Goal: Browse casually

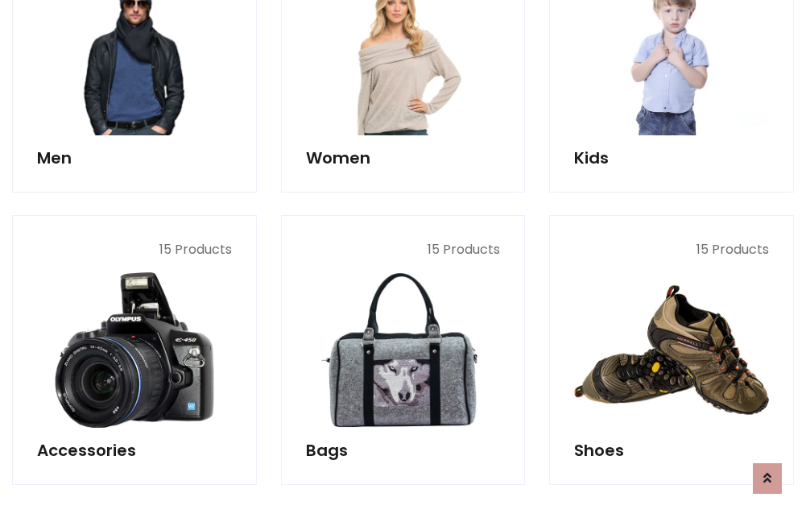
scroll to position [539, 0]
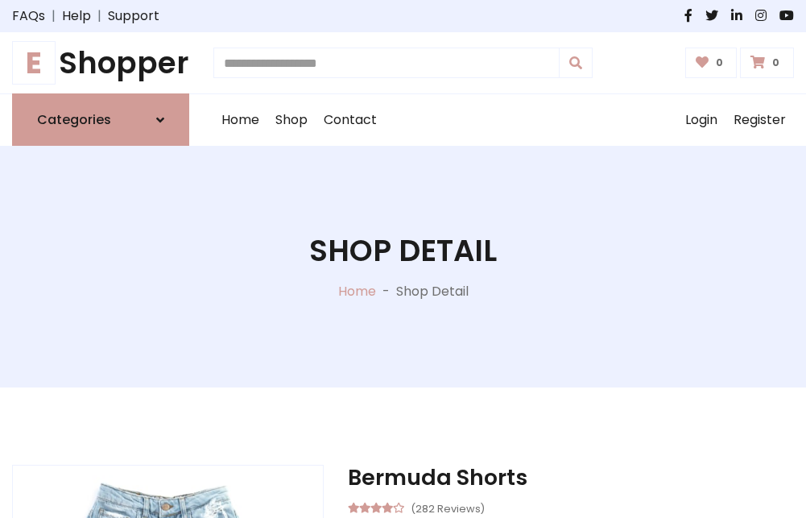
click at [101, 63] on h1 "E Shopper" at bounding box center [100, 62] width 177 height 35
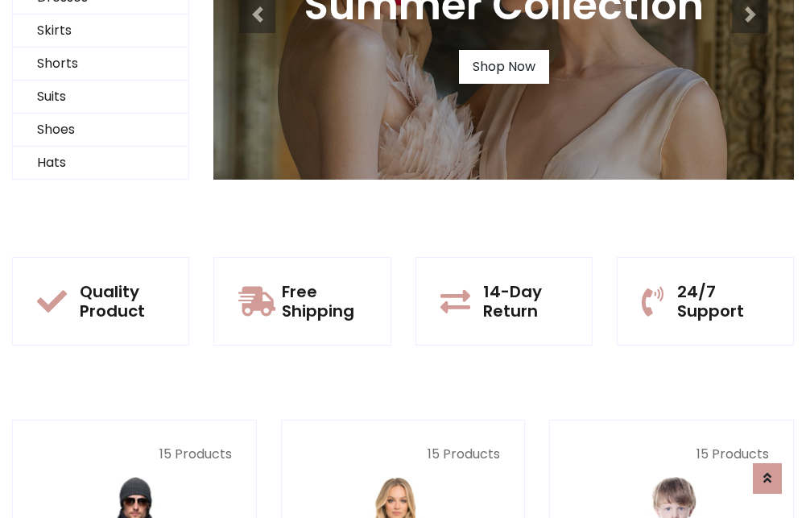
scroll to position [155, 0]
